Goal: Task Accomplishment & Management: Use online tool/utility

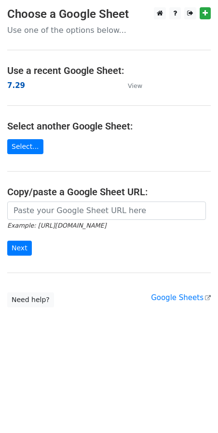
drag, startPoint x: 0, startPoint y: 0, endPoint x: 16, endPoint y: 85, distance: 86.9
click at [16, 85] on strong "7.29" at bounding box center [16, 85] width 18 height 9
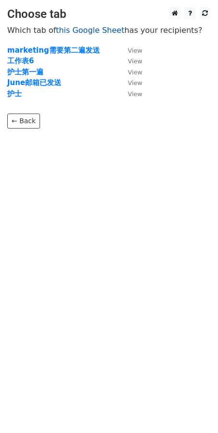
click at [77, 31] on link "this Google Sheet" at bounding box center [90, 30] width 69 height 9
click at [77, 49] on strong "marketing需要第二遍发送" at bounding box center [53, 50] width 93 height 9
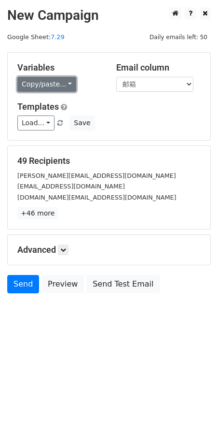
click at [66, 83] on link "Copy/paste..." at bounding box center [46, 84] width 59 height 15
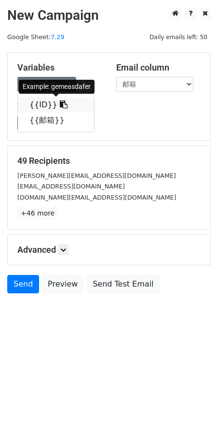
click at [60, 105] on icon at bounding box center [64, 104] width 8 height 8
